Goal: Task Accomplishment & Management: Complete application form

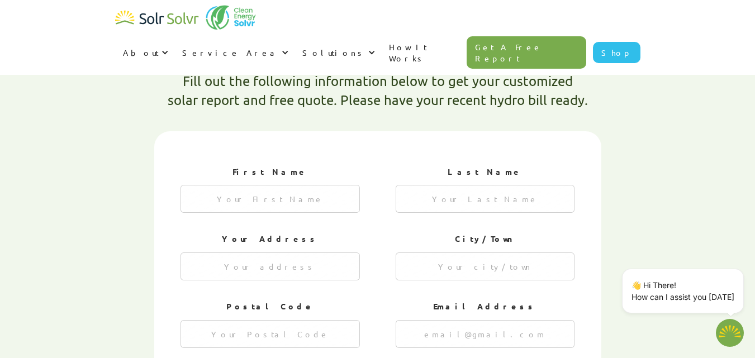
type input "[PERSON_NAME]"
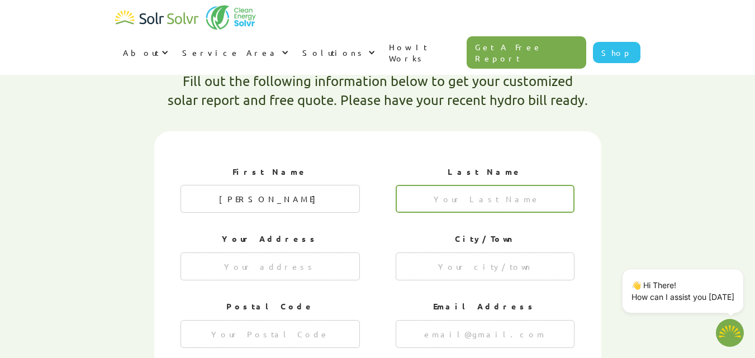
type input "[PERSON_NAME]"
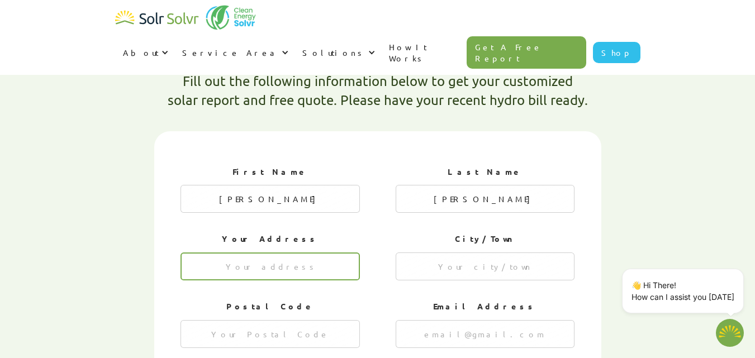
type input "[STREET_ADDRESS]"
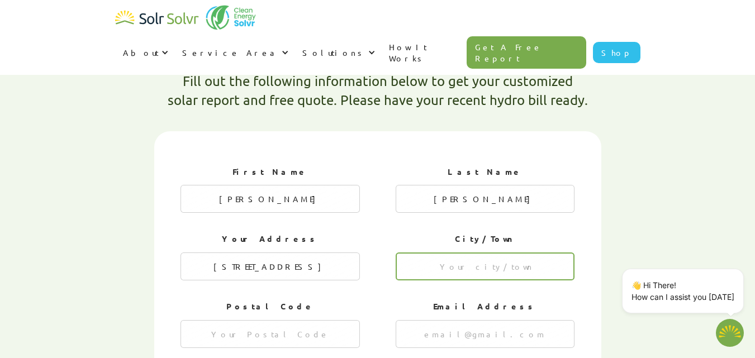
type input "[GEOGRAPHIC_DATA]"
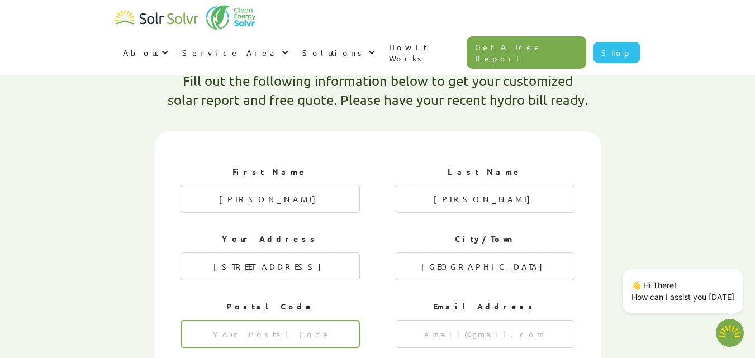
type input "M4C 3L8"
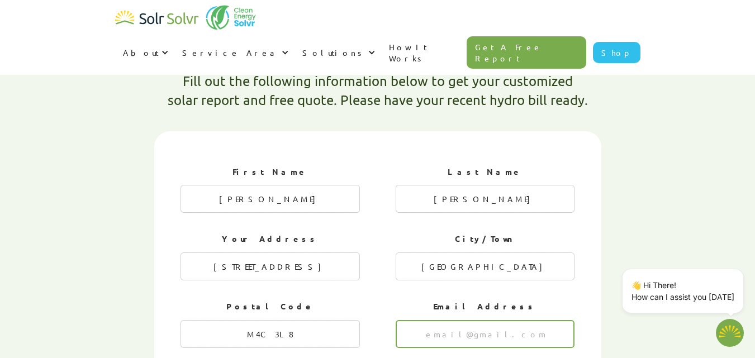
type input "[EMAIL_ADDRESS][DOMAIN_NAME]"
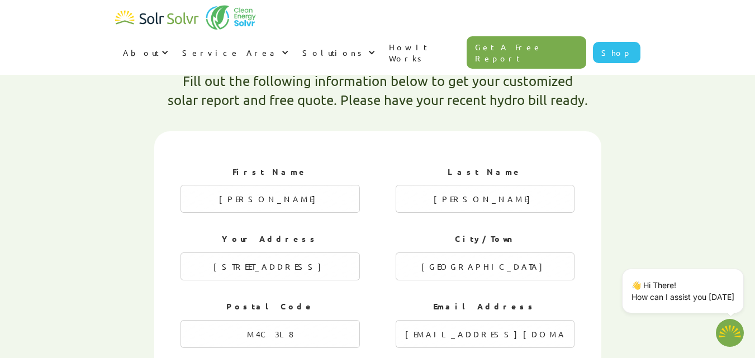
type input "2265333422"
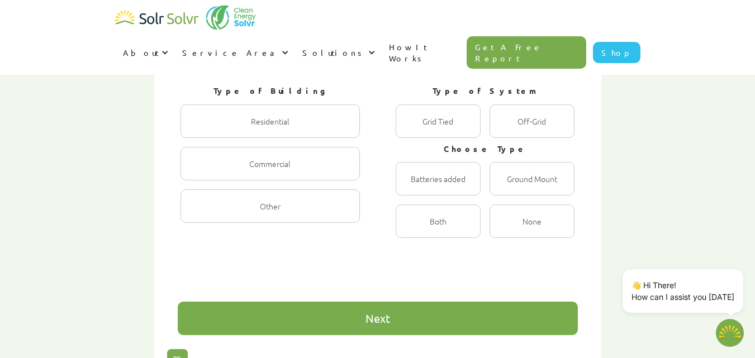
scroll to position [707, 0]
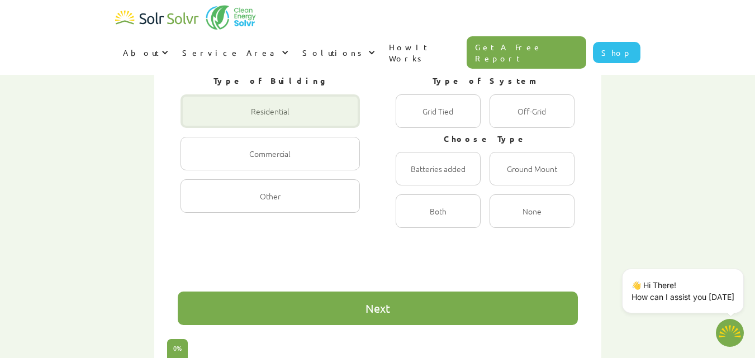
click at [292, 94] on div "1 of 4" at bounding box center [269, 111] width 179 height 34
click at [196, 120] on input "Residential Radio" at bounding box center [192, 123] width 7 height 7
radio input "true"
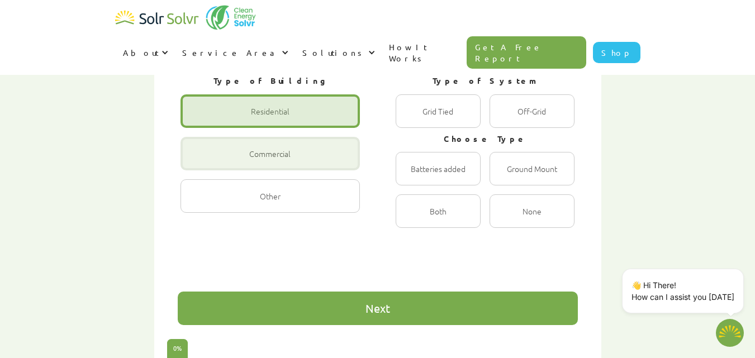
click at [295, 137] on div "1 of 4" at bounding box center [269, 154] width 179 height 34
click at [196, 162] on input "Commercial Radio" at bounding box center [192, 165] width 7 height 7
radio input "true"
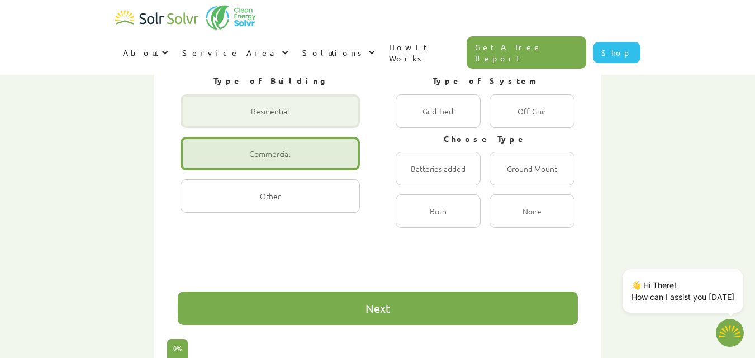
click at [297, 94] on div "1 of 4" at bounding box center [269, 111] width 179 height 34
click at [196, 120] on input "Residential Radio" at bounding box center [192, 123] width 7 height 7
radio input "true"
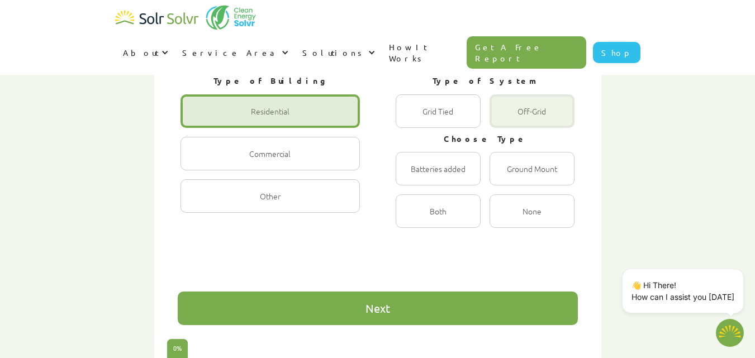
click at [505, 94] on div "1 of 4" at bounding box center [531, 111] width 85 height 34
click at [505, 120] on input "Off-Grid Radio" at bounding box center [501, 123] width 7 height 7
radio input "true"
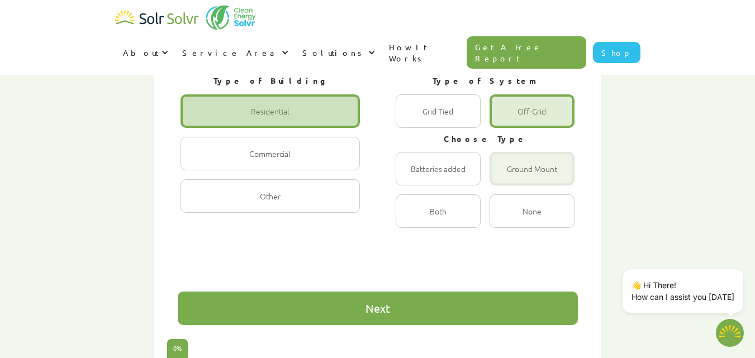
click at [527, 152] on div "1 of 4" at bounding box center [531, 169] width 85 height 34
click at [505, 177] on input "Ground Mount Radio" at bounding box center [501, 180] width 7 height 7
radio input "true"
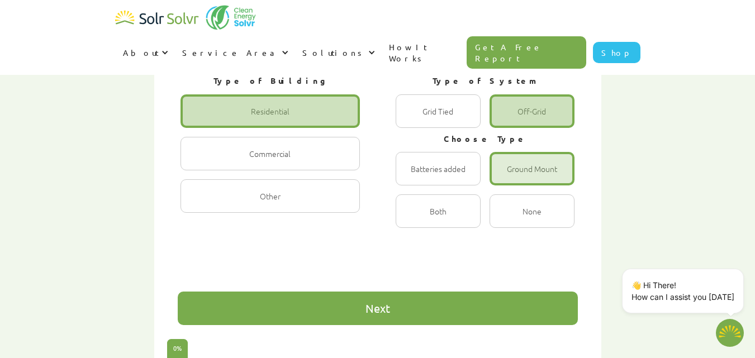
click at [422, 292] on div "Next" at bounding box center [378, 309] width 400 height 34
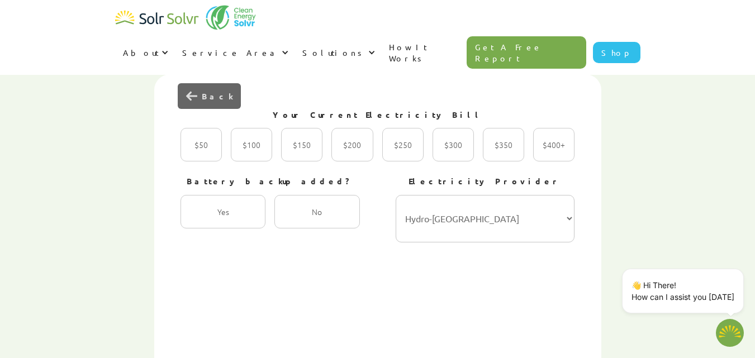
scroll to position [330, 0]
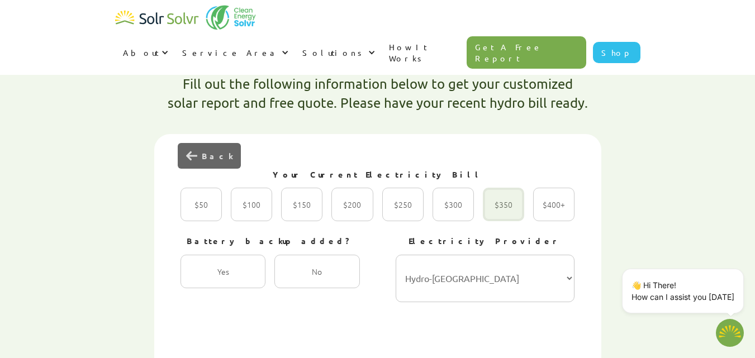
click at [510, 188] on div "2 of 4" at bounding box center [503, 205] width 41 height 34
click at [498, 213] on input "$350 Radio" at bounding box center [494, 216] width 7 height 7
radio input "true"
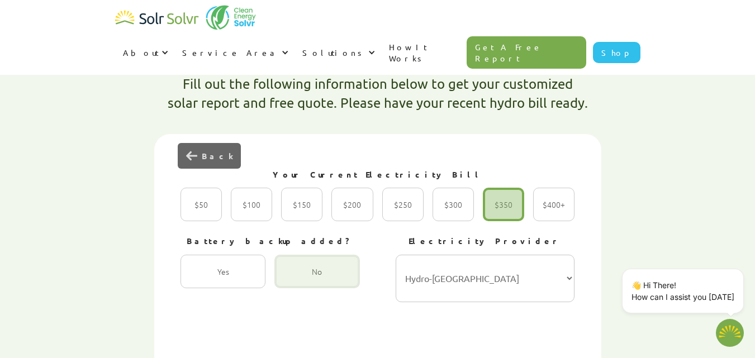
click at [286, 255] on div "2 of 4" at bounding box center [316, 272] width 85 height 34
click at [286, 280] on input "No Radio" at bounding box center [286, 283] width 7 height 7
radio input "true"
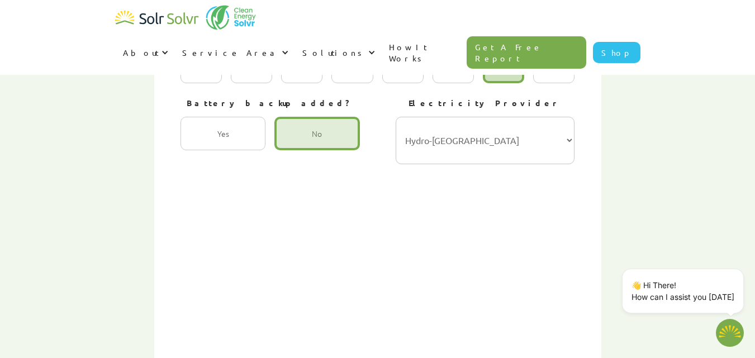
scroll to position [473, 0]
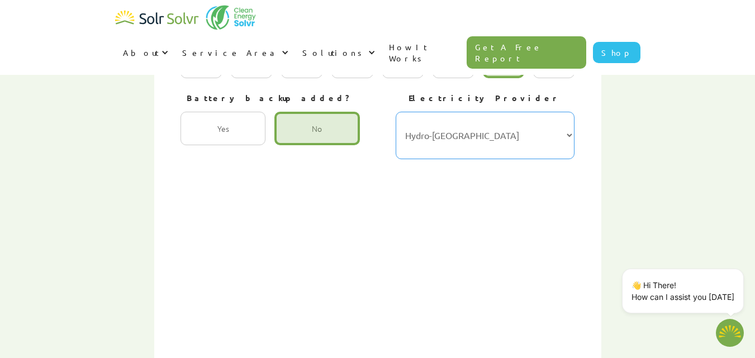
click at [545, 112] on select "Hydro-Québec Hydro One Ontario Power Generation BC Hydro Alectra Utilities ENMA…" at bounding box center [485, 135] width 179 height 47
select select "Toronto Hydro"
click at [396, 112] on select "Hydro-Québec Hydro One Ontario Power Generation BC Hydro Alectra Utilities ENMA…" at bounding box center [485, 135] width 179 height 47
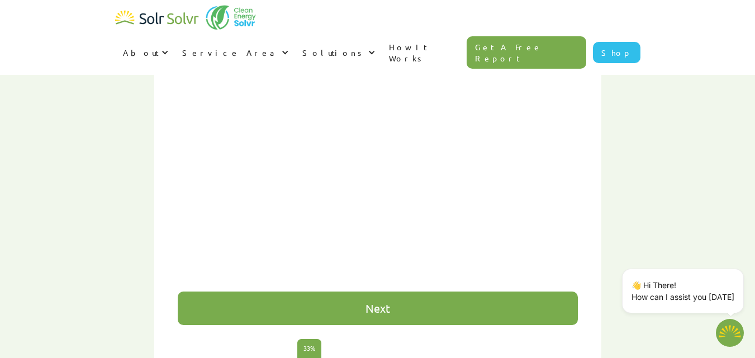
scroll to position [774, 0]
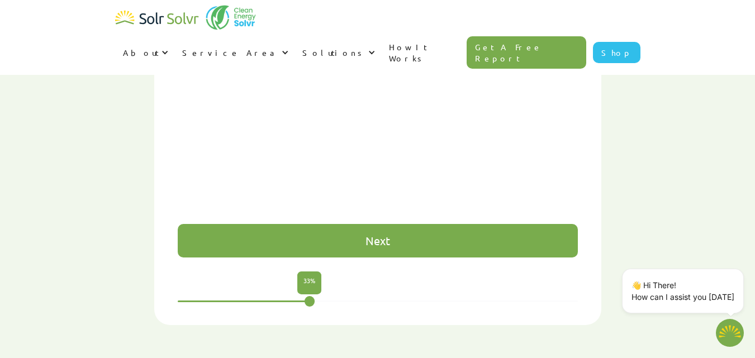
click at [439, 224] on div "Next" at bounding box center [378, 241] width 400 height 34
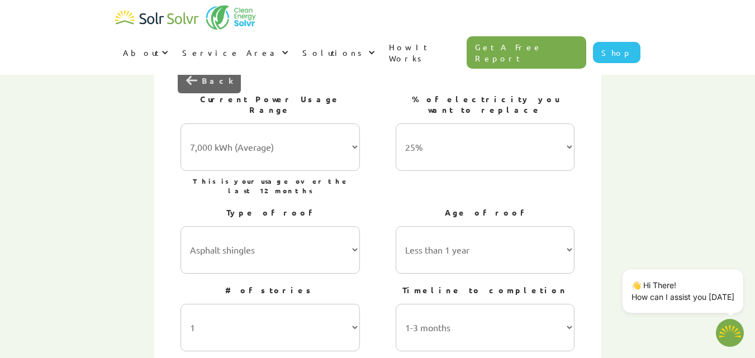
scroll to position [411, 0]
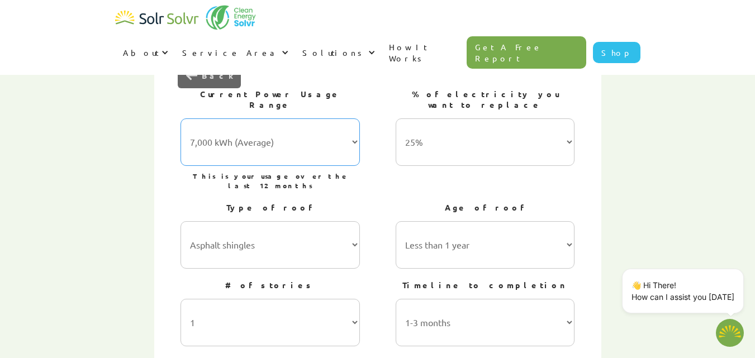
click at [278, 118] on select "7,000 kWh (Average) 10,000 kWh 15,000 kWh 20,000 kWh 25,000 kWh+" at bounding box center [269, 141] width 179 height 47
select select "20,000 kWh"
click at [180, 118] on select "7,000 kWh (Average) 10,000 kWh 15,000 kWh 20,000 kWh 25,000 kWh+" at bounding box center [269, 141] width 179 height 47
click at [484, 118] on select "25% 50% 75% 100%" at bounding box center [485, 141] width 179 height 47
select select "100%"
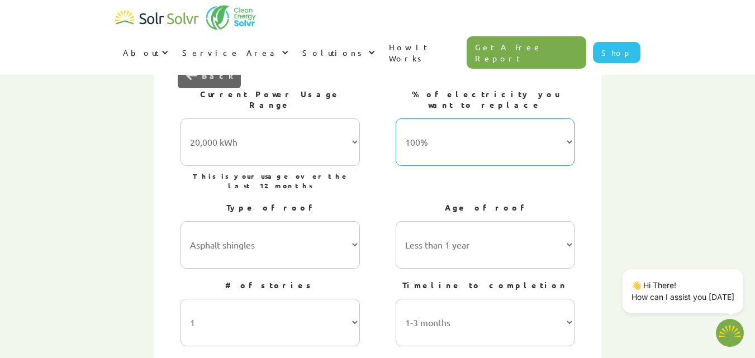
click at [396, 118] on select "25% 50% 75% 100%" at bounding box center [485, 141] width 179 height 47
click at [305, 221] on select "Asphalt shingles Metal roofing Stone-coated steel Slate Rubber slate Clay and c…" at bounding box center [269, 244] width 179 height 47
click at [180, 221] on select "Asphalt shingles Metal roofing Stone-coated steel Slate Rubber slate Clay and c…" at bounding box center [269, 244] width 179 height 47
click at [435, 221] on select "Less than 1 year 1-5 years 5-10 years 10-15 years 20-30 years 30+ years" at bounding box center [485, 244] width 179 height 47
select select "5-10 years"
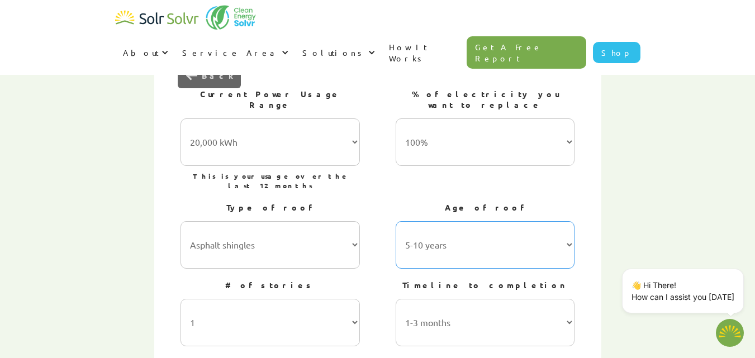
click at [396, 221] on select "Less than 1 year 1-5 years 5-10 years 10-15 years 20-30 years 30+ years" at bounding box center [485, 244] width 179 height 47
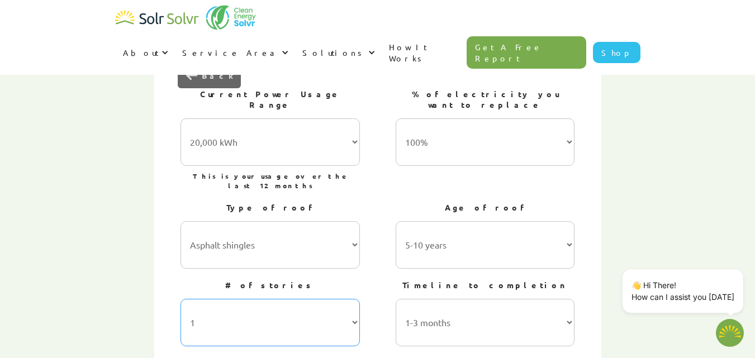
click at [341, 299] on select "1 2 3 or more" at bounding box center [269, 322] width 179 height 47
select select "2"
click at [180, 299] on select "1 2 3 or more" at bounding box center [269, 322] width 179 height 47
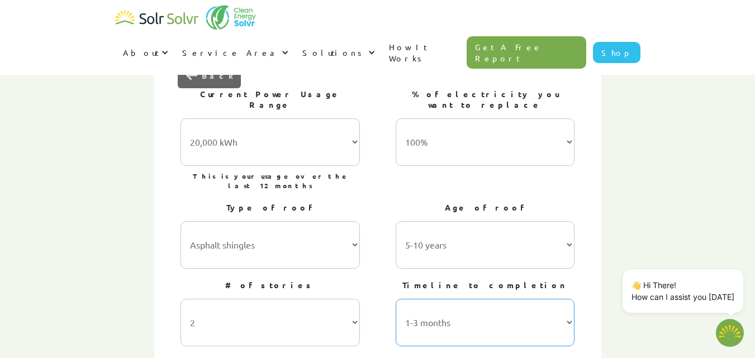
click at [436, 299] on select "1-3 months 3-6 months 6-12 months 12-24 months 24+ months" at bounding box center [485, 322] width 179 height 47
click at [446, 299] on select "1-3 months 3-6 months 6-12 months 12-24 months 24+ months" at bounding box center [485, 322] width 179 height 47
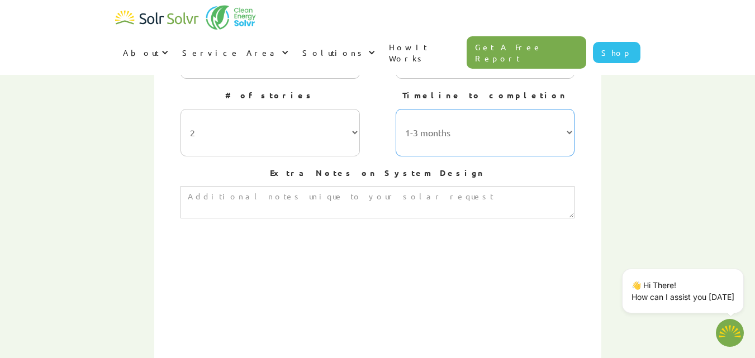
scroll to position [598, 0]
click at [453, 189] on textarea "3 of 4" at bounding box center [377, 205] width 394 height 32
paste textarea "Lo ipsu do Sita Conse, adi E sed doeiusmo te inci utlabor etdolor m aliqua enim…"
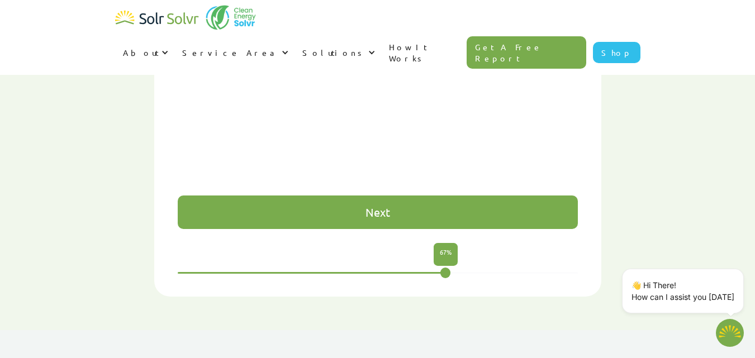
scroll to position [800, 0]
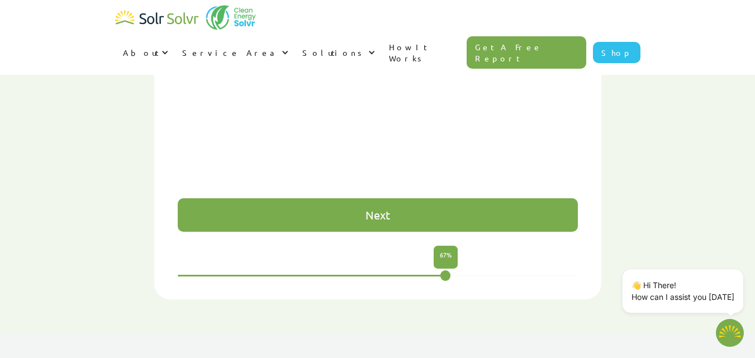
type textarea "Lo ipsu do Sita Conse, adi E sed doeiusmo te inci utlabor etdolor m aliqua enim…"
click at [503, 198] on div "Next" at bounding box center [378, 215] width 400 height 34
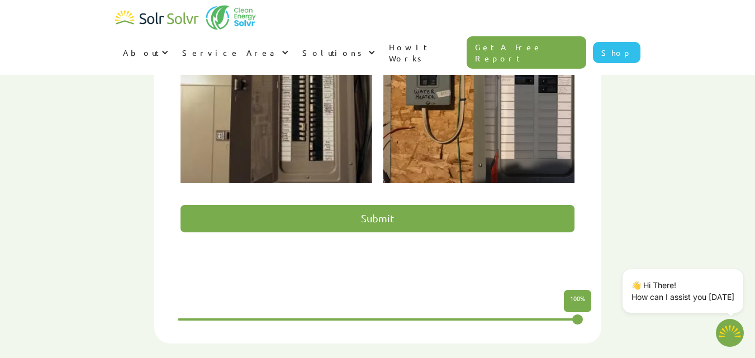
scroll to position [686, 0]
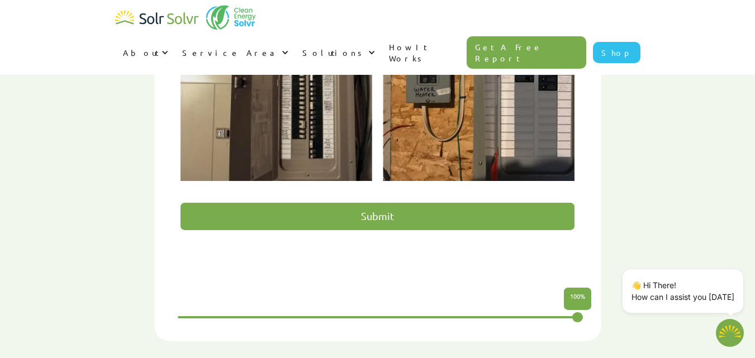
type textarea "x"
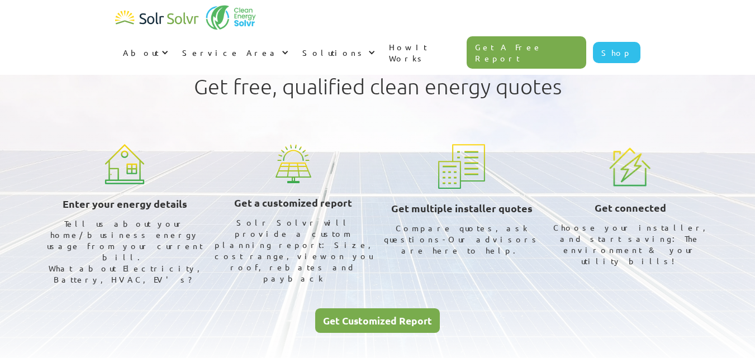
select select "Toronto Hydro"
select select "100%"
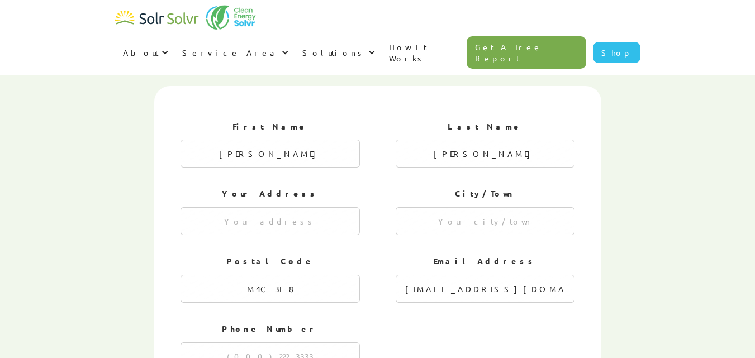
scroll to position [375, 0]
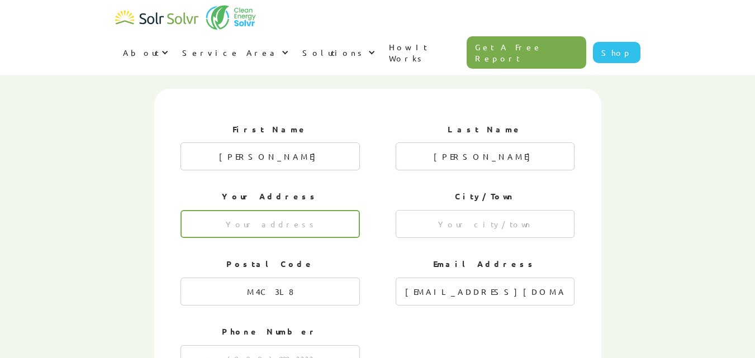
click at [313, 210] on input "1 of 4" at bounding box center [269, 224] width 179 height 28
type input "[STREET_ADDRESS]"
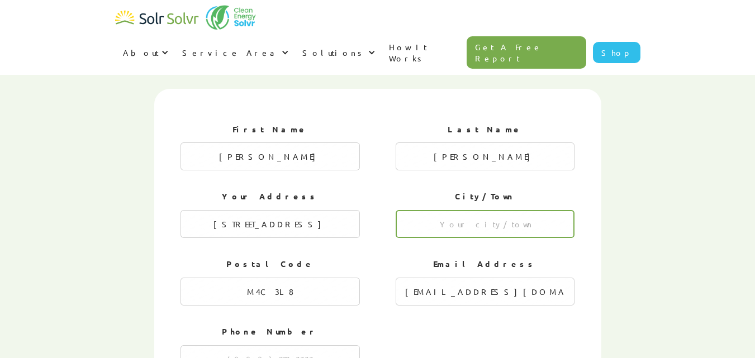
type input "[GEOGRAPHIC_DATA]"
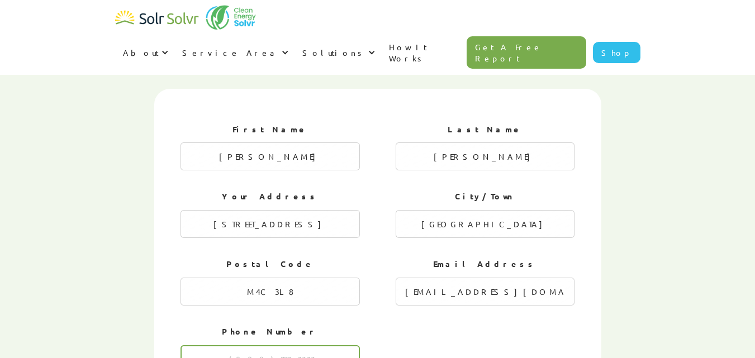
type input "2265333422"
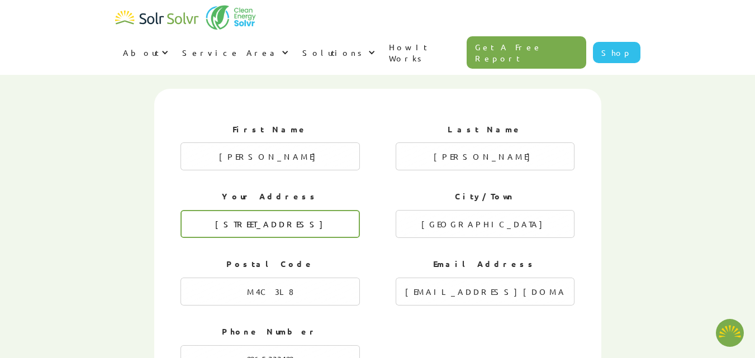
type textarea "x"
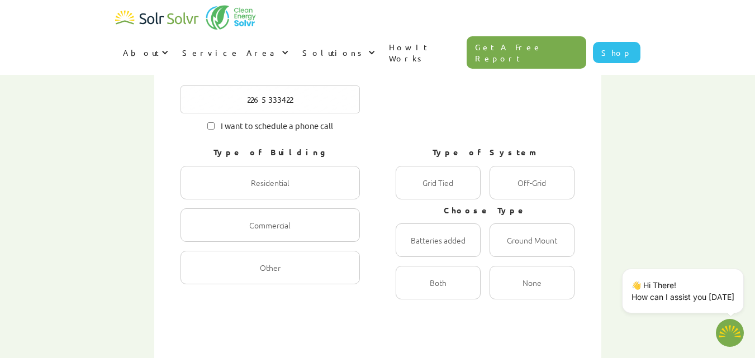
scroll to position [667, 0]
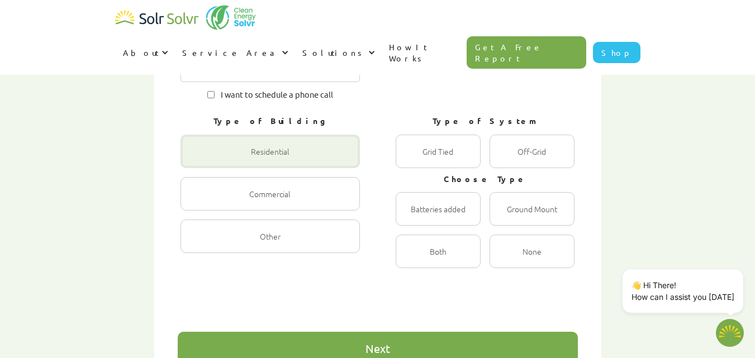
radio input "true"
click at [282, 135] on div "1 of 4" at bounding box center [269, 152] width 179 height 34
click at [196, 160] on input "Residential Radio" at bounding box center [192, 163] width 7 height 7
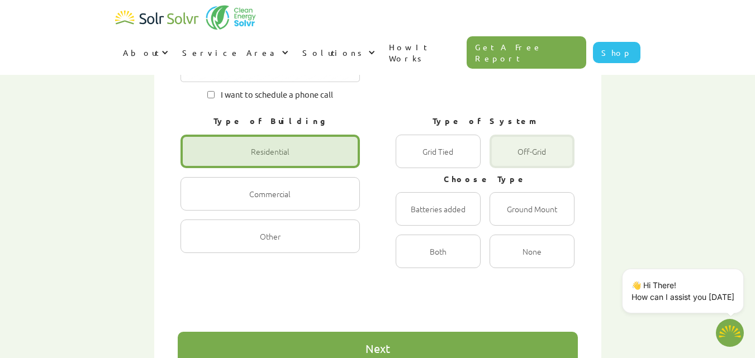
click at [541, 135] on div "1 of 4" at bounding box center [531, 152] width 85 height 34
click at [505, 160] on input "Off-Grid Radio" at bounding box center [501, 163] width 7 height 7
radio input "true"
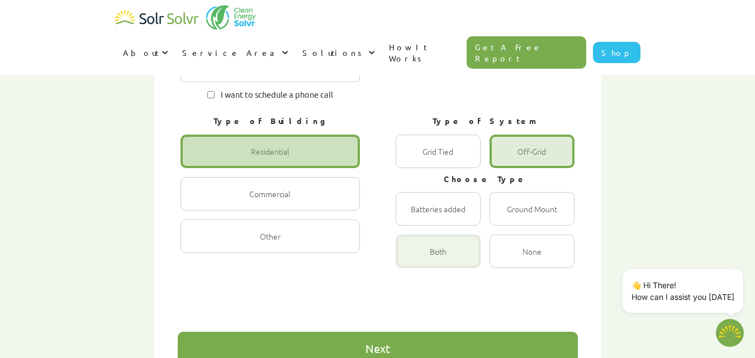
click at [462, 235] on div "1 of 4" at bounding box center [438, 252] width 85 height 34
click at [411, 260] on input "Both Radio" at bounding box center [407, 263] width 7 height 7
radio input "true"
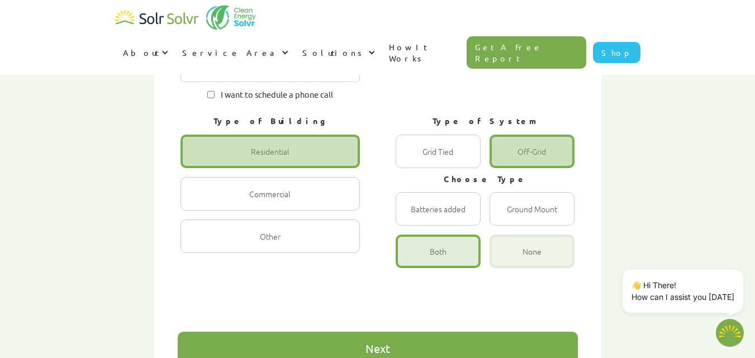
click at [520, 235] on div "1 of 4" at bounding box center [531, 252] width 85 height 34
click at [505, 260] on input "None Radio" at bounding box center [501, 263] width 7 height 7
radio input "true"
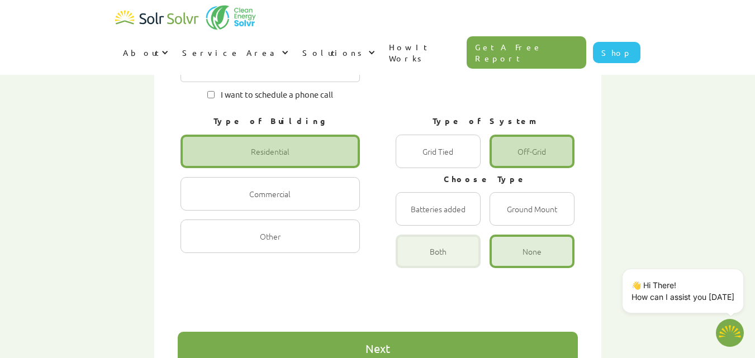
click at [434, 235] on div "1 of 4" at bounding box center [438, 252] width 85 height 34
click at [411, 260] on input "Both Radio" at bounding box center [407, 263] width 7 height 7
radio input "true"
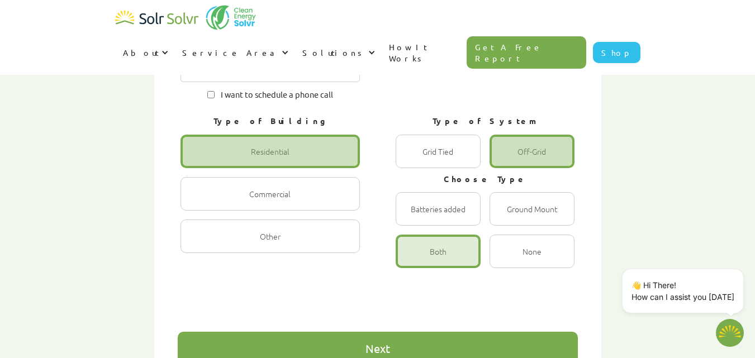
click at [446, 332] on div "Next" at bounding box center [378, 349] width 400 height 34
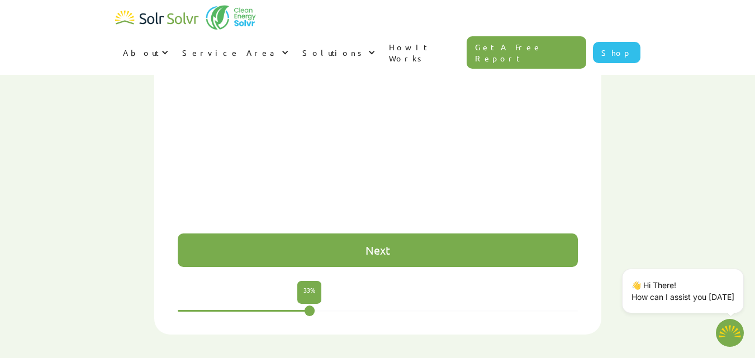
scroll to position [768, 0]
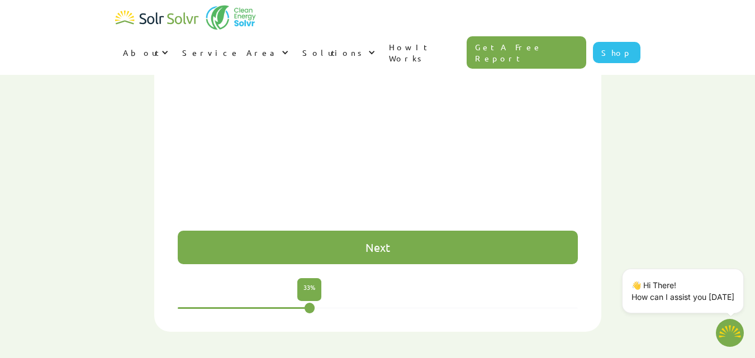
click at [532, 231] on div "Next" at bounding box center [378, 248] width 400 height 34
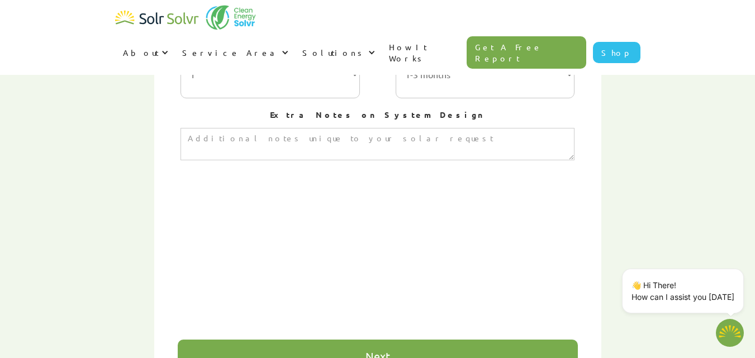
scroll to position [672, 0]
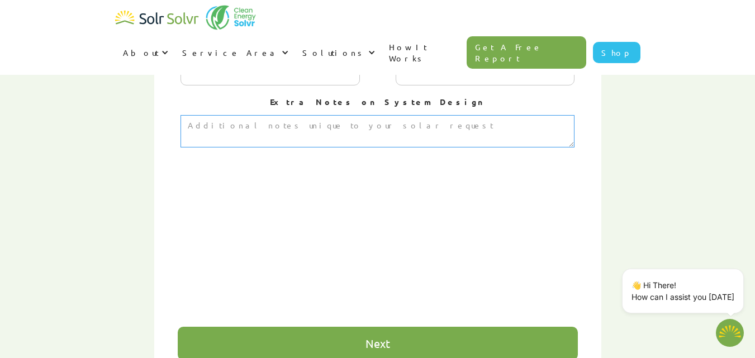
click at [482, 115] on textarea "3 of 4" at bounding box center [377, 131] width 394 height 32
type textarea "x"
click at [469, 115] on textarea "3 of 4" at bounding box center [377, 131] width 394 height 32
paste textarea "Lo ipsu do Sita Conse, adi E sed doeiusmo te inci utlabor etdolor m aliqua enim…"
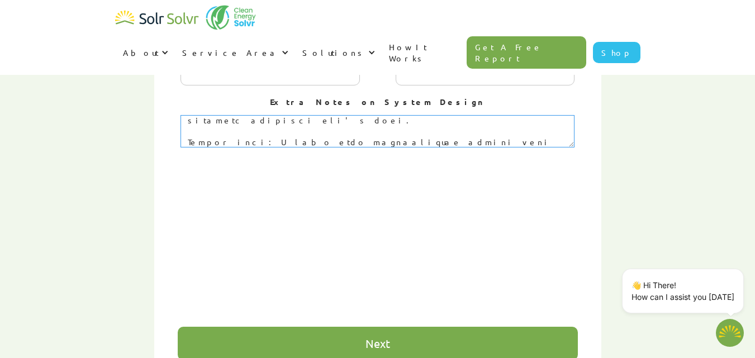
type textarea "Lo ipsu do Sita Conse, adi E sed doeiusmo te inci utlabor etdolor m aliqua enim…"
click at [382, 338] on div "Next" at bounding box center [377, 343] width 25 height 11
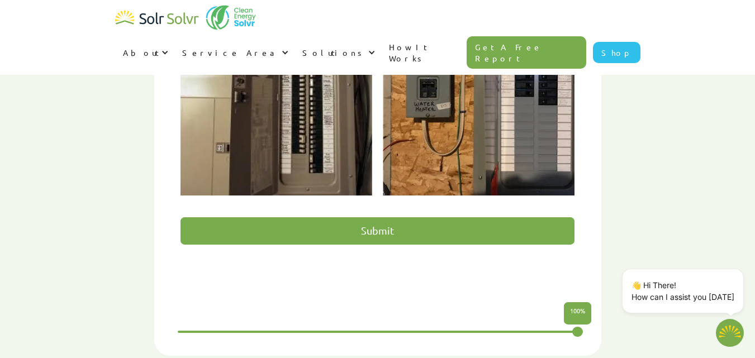
click at [505, 217] on input "Submit" at bounding box center [377, 230] width 394 height 27
type input "Please wait..."
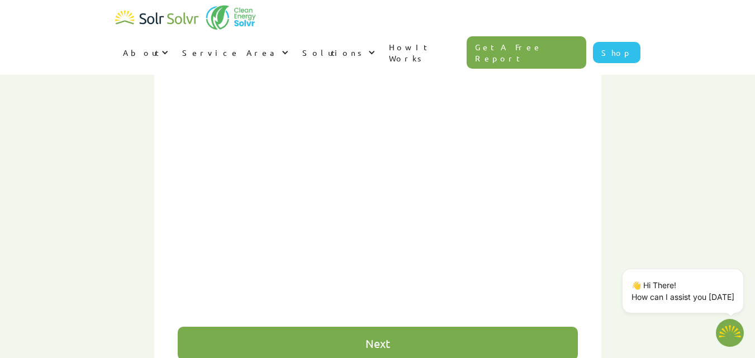
type textarea "x"
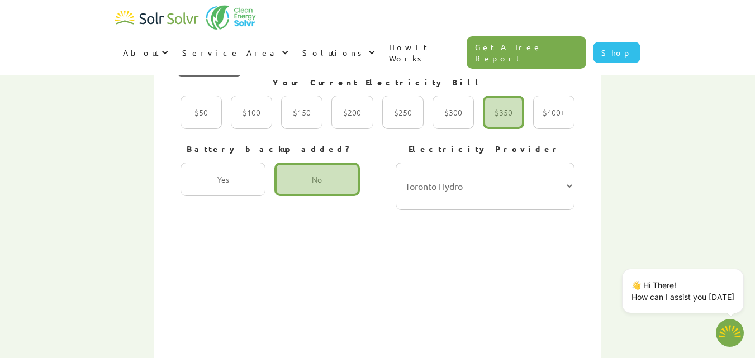
scroll to position [407, 0]
